Goal: Task Accomplishment & Management: Manage account settings

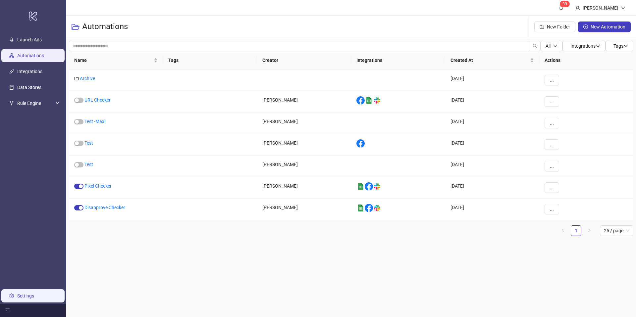
click at [31, 294] on link "Settings" at bounding box center [25, 296] width 17 height 5
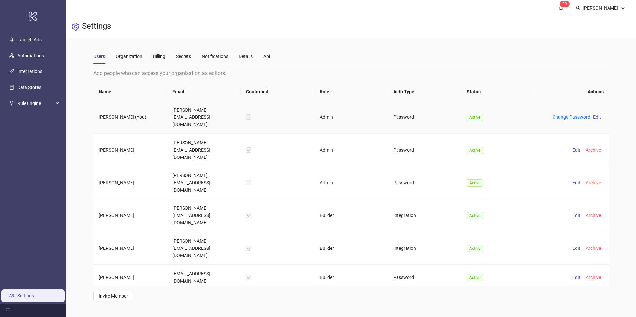
scroll to position [4, 0]
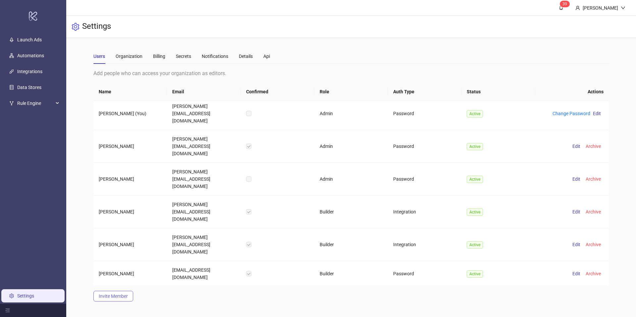
click at [114, 293] on button "Invite Member" at bounding box center [113, 296] width 40 height 11
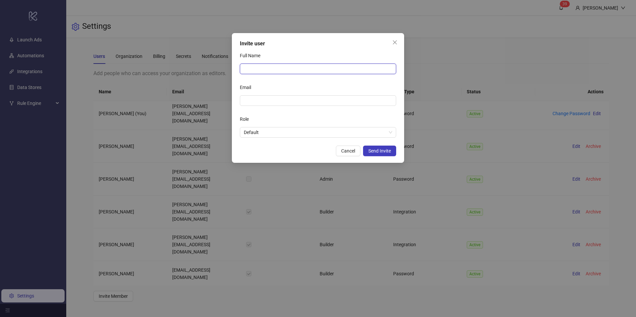
click at [252, 72] on input "Full Name" at bounding box center [318, 69] width 156 height 11
type input "**********"
click at [271, 97] on input "Email" at bounding box center [317, 100] width 147 height 7
type input "**********"
click at [273, 127] on div "Role" at bounding box center [318, 120] width 156 height 13
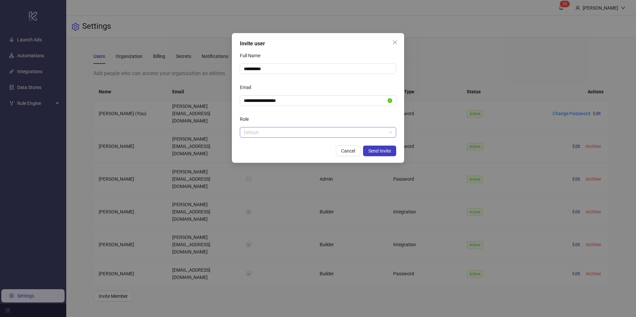
click at [272, 131] on span "Default" at bounding box center [318, 133] width 148 height 10
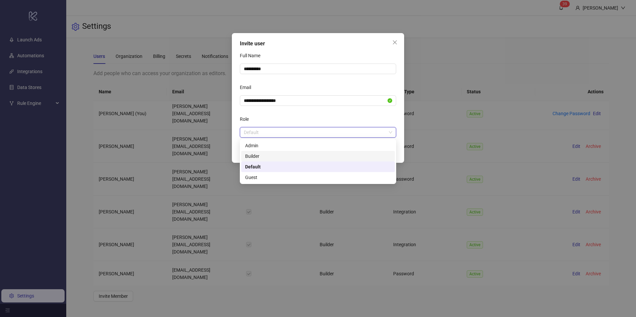
click at [272, 155] on div "Builder" at bounding box center [318, 156] width 146 height 7
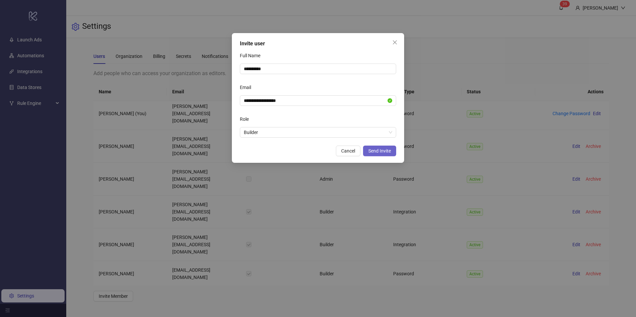
click at [369, 148] on span "Send Invite" at bounding box center [379, 150] width 23 height 5
